Goal: Task Accomplishment & Management: Complete application form

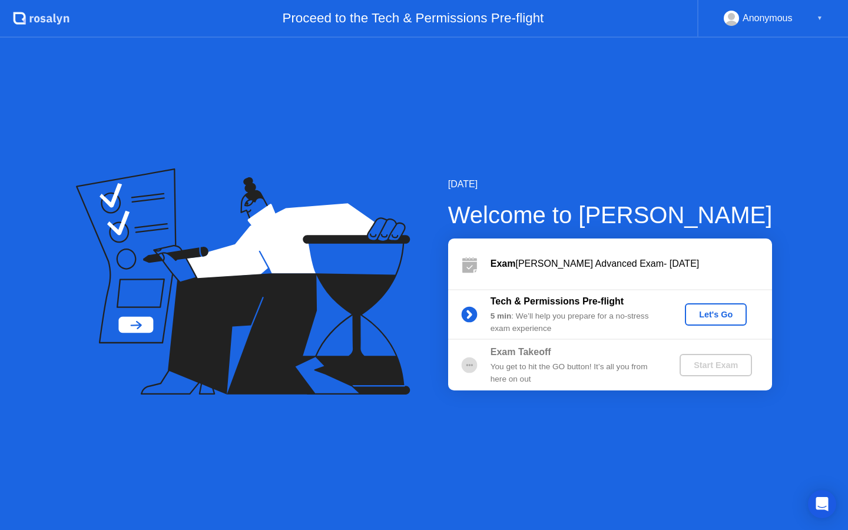
click at [711, 319] on div "Let's Go" at bounding box center [715, 314] width 52 height 9
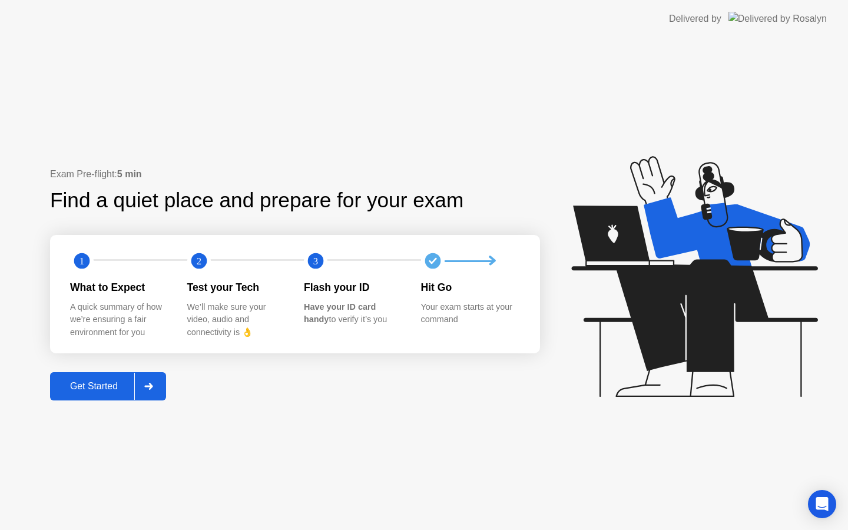
click at [102, 390] on div "Get Started" at bounding box center [94, 386] width 81 height 11
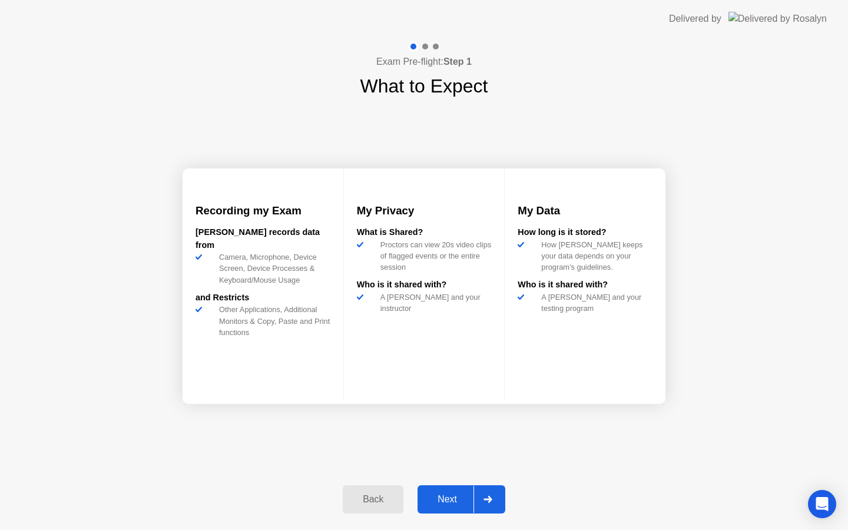
click at [450, 500] on div "Next" at bounding box center [447, 499] width 52 height 11
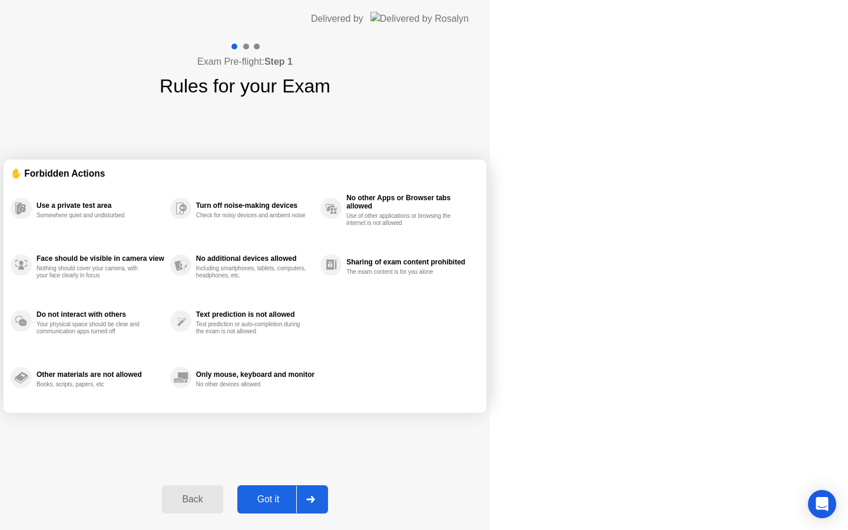
click at [296, 500] on div "Got it" at bounding box center [268, 499] width 55 height 11
select select "Available cameras"
select select "Available speakers"
select select "Available microphones"
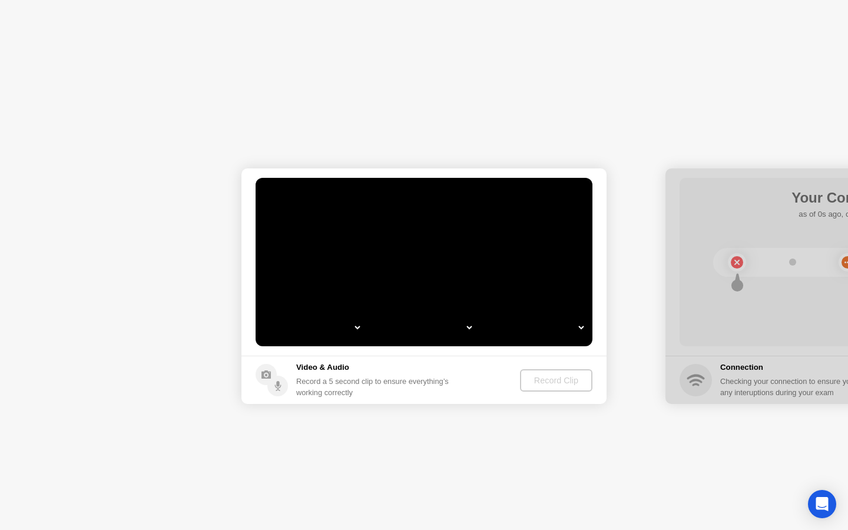
select select "**********"
select select "*******"
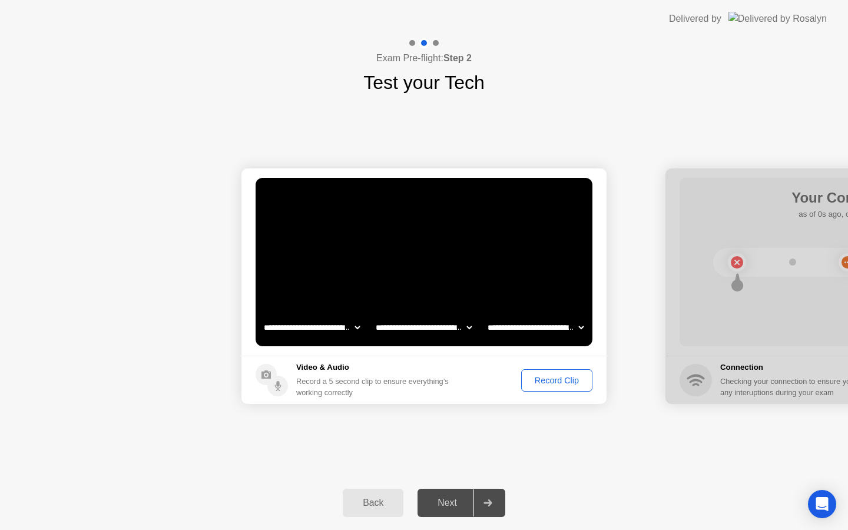
click at [559, 381] on div "Record Clip" at bounding box center [556, 380] width 63 height 9
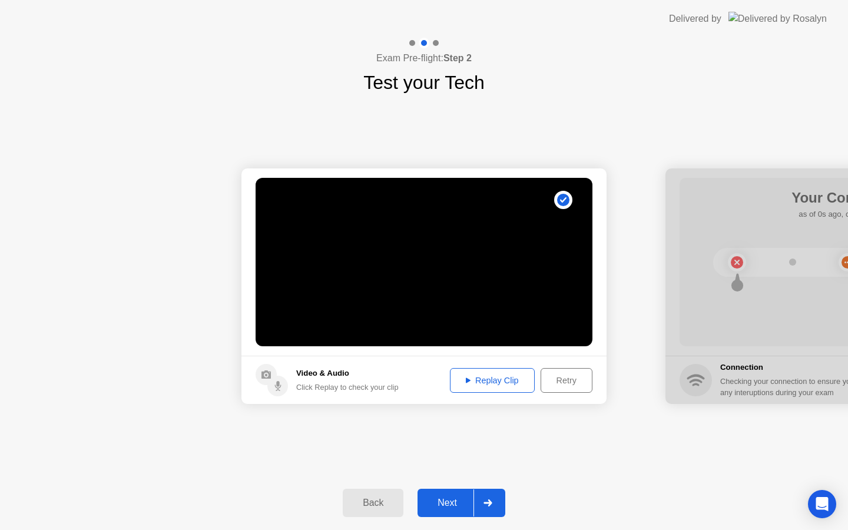
click at [450, 507] on div "Next" at bounding box center [447, 502] width 52 height 11
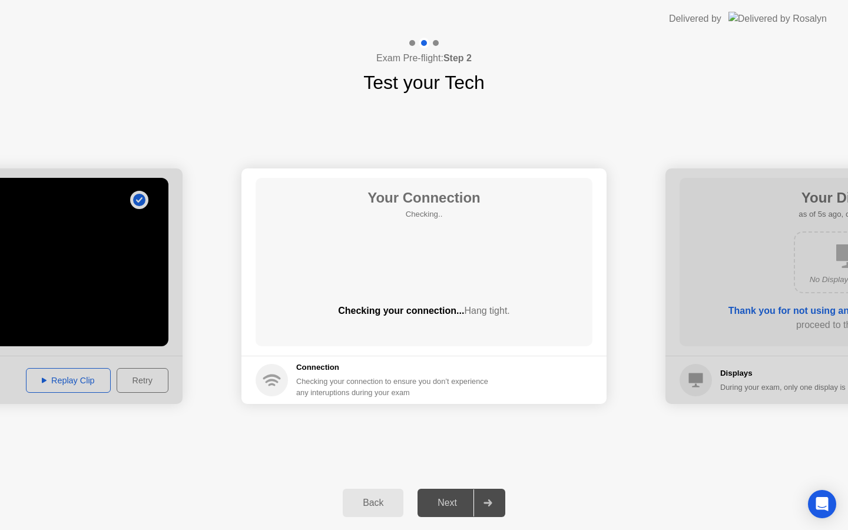
click at [453, 504] on div "Next" at bounding box center [447, 502] width 52 height 11
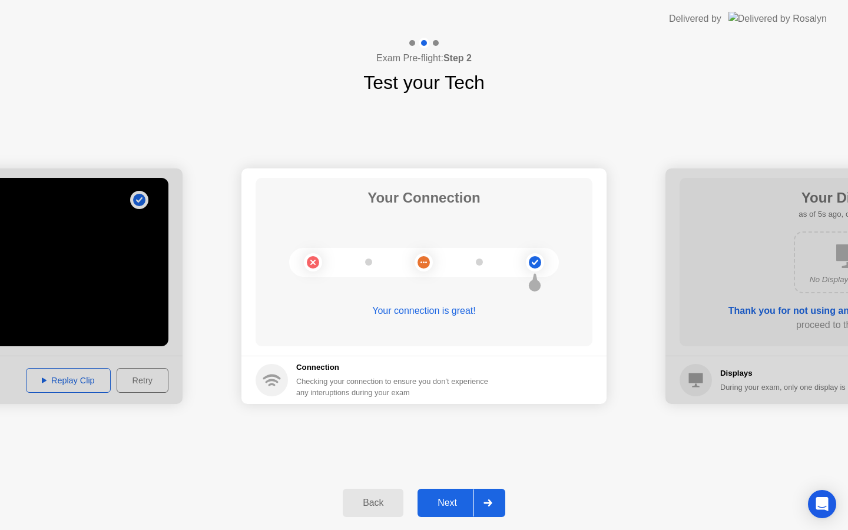
click at [456, 499] on div "Next" at bounding box center [447, 502] width 52 height 11
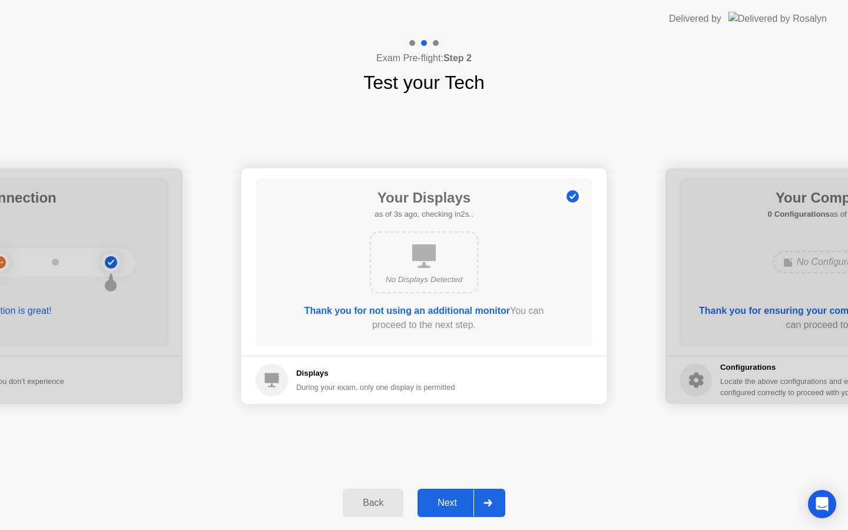
click at [456, 499] on div "Next" at bounding box center [447, 502] width 52 height 11
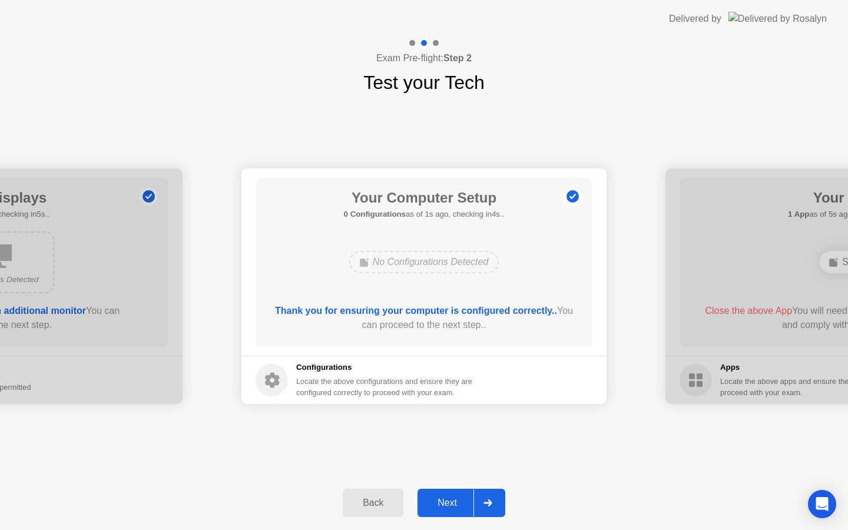
click at [456, 499] on div "Next" at bounding box center [447, 502] width 52 height 11
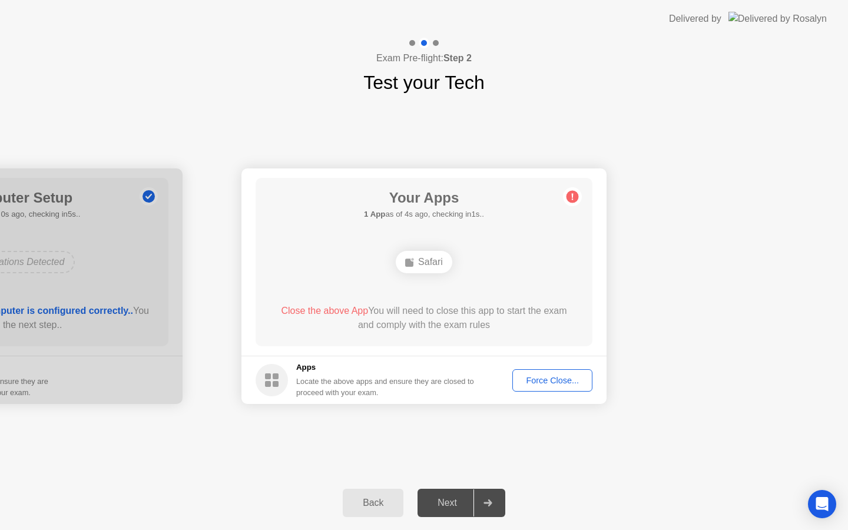
click at [517, 373] on button "Force Close..." at bounding box center [552, 380] width 80 height 22
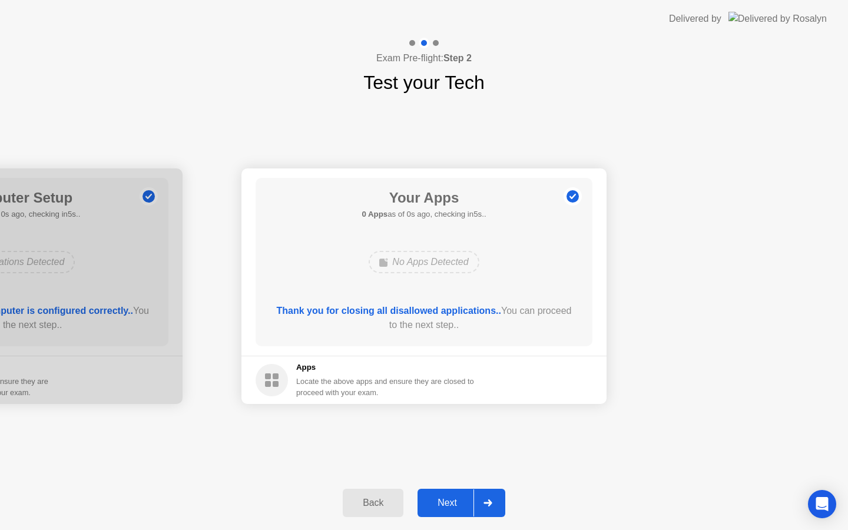
click at [447, 506] on div "Next" at bounding box center [447, 502] width 52 height 11
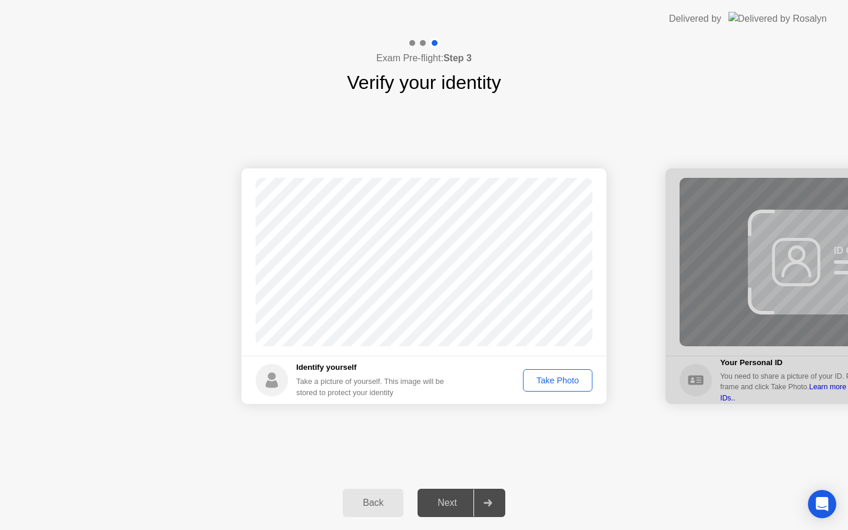
click at [453, 500] on div "Next" at bounding box center [447, 502] width 52 height 11
click at [560, 377] on div "Take Photo" at bounding box center [557, 380] width 61 height 9
click at [557, 382] on div "Retake" at bounding box center [565, 380] width 46 height 9
click at [557, 382] on div "Take Photo" at bounding box center [557, 380] width 61 height 9
click at [444, 498] on div "Next" at bounding box center [447, 502] width 52 height 11
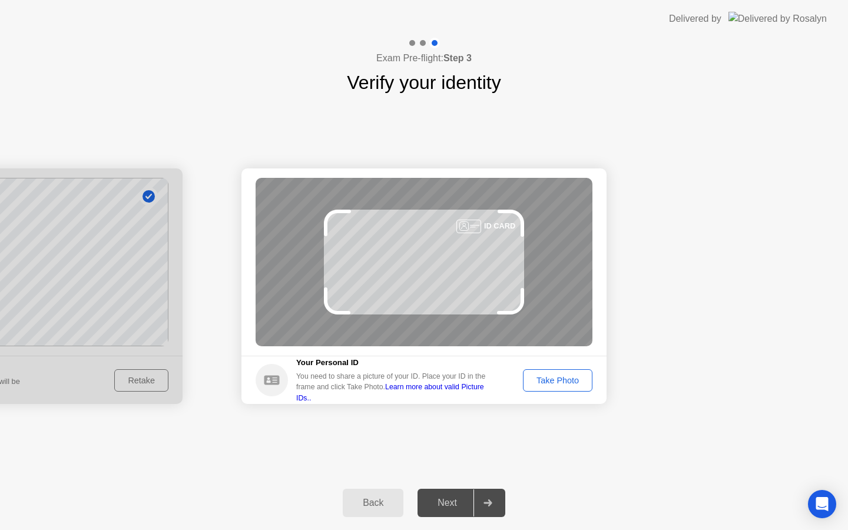
click at [572, 383] on div "Take Photo" at bounding box center [557, 380] width 61 height 9
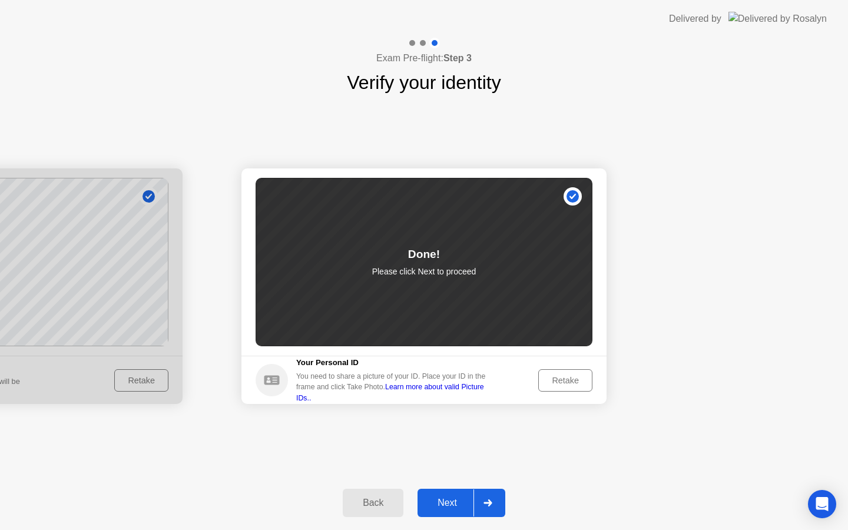
click at [455, 500] on div "Next" at bounding box center [447, 502] width 52 height 11
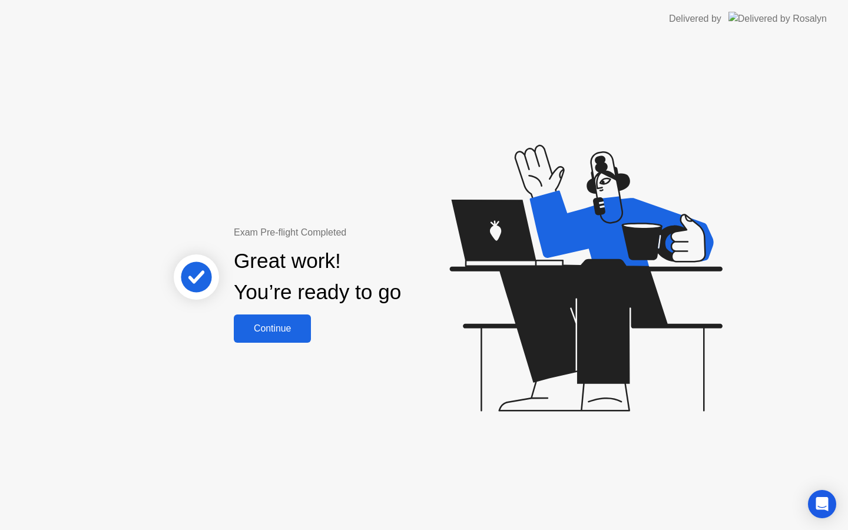
click at [286, 330] on div "Continue" at bounding box center [272, 328] width 70 height 11
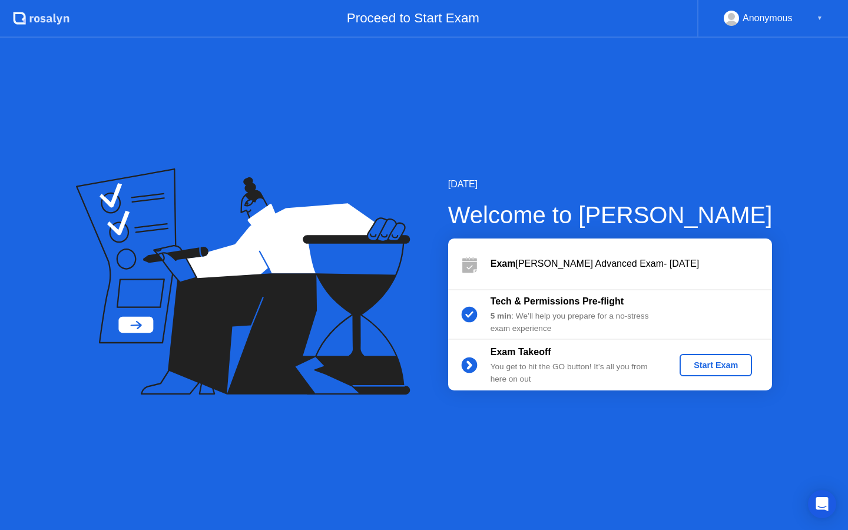
click at [699, 364] on div "Start Exam" at bounding box center [715, 364] width 63 height 9
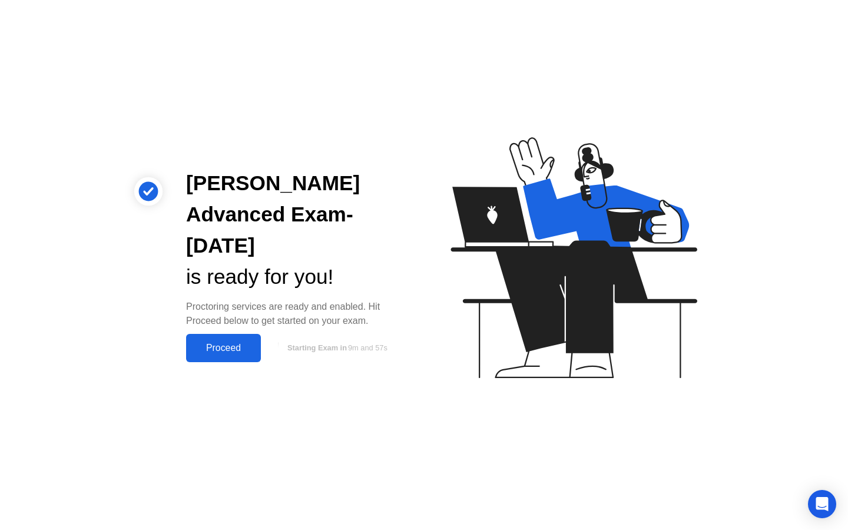
click at [232, 343] on div "Proceed" at bounding box center [224, 348] width 68 height 11
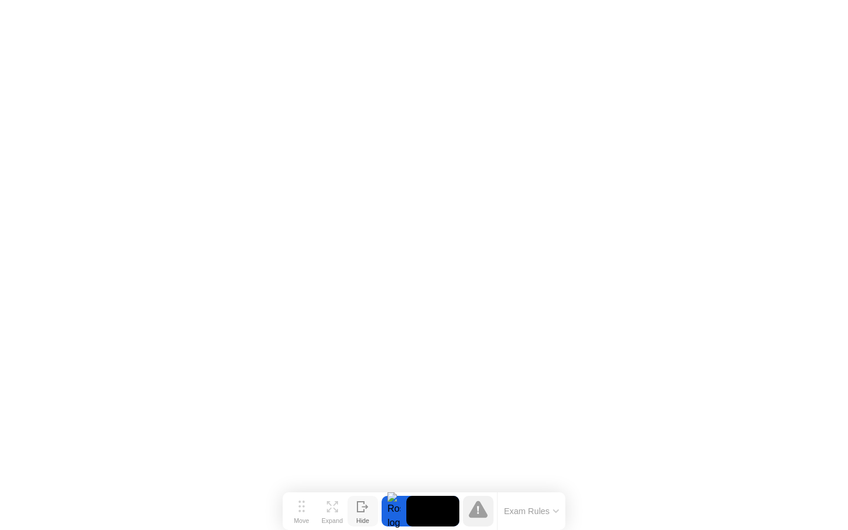
click at [361, 507] on icon at bounding box center [363, 506] width 12 height 11
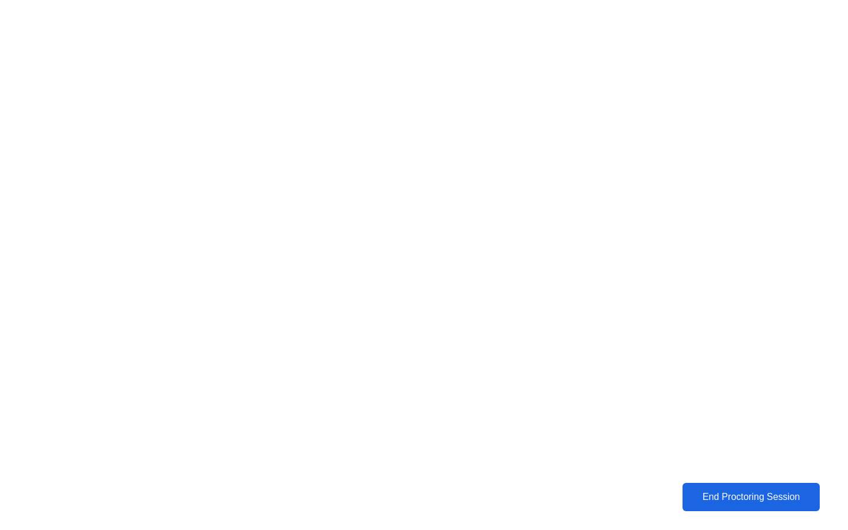
click at [744, 497] on div "End Proctoring Session" at bounding box center [751, 497] width 131 height 11
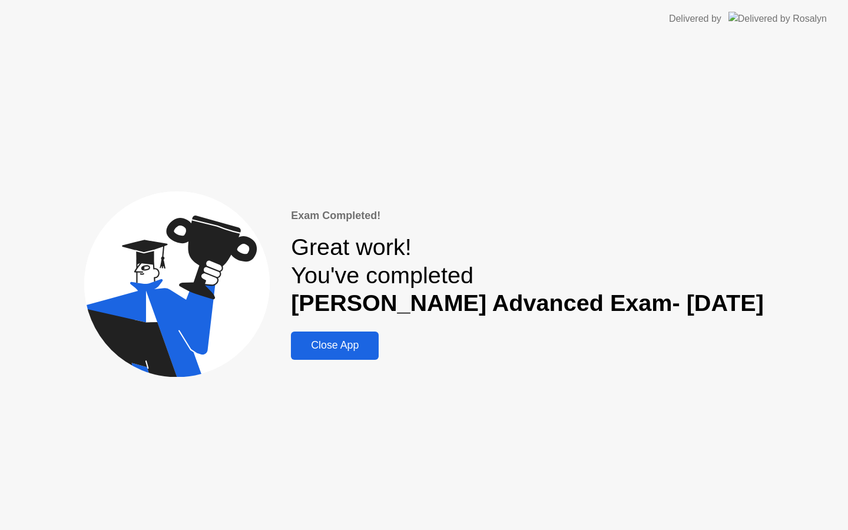
click at [361, 353] on button "Close App" at bounding box center [335, 345] width 88 height 28
